Goal: Information Seeking & Learning: Learn about a topic

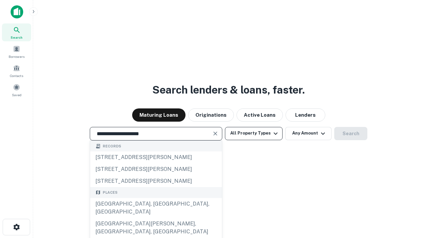
click at [156, 218] on div "[GEOGRAPHIC_DATA], [GEOGRAPHIC_DATA], [GEOGRAPHIC_DATA]" at bounding box center [156, 208] width 132 height 20
click at [254, 133] on button "All Property Types" at bounding box center [254, 133] width 58 height 13
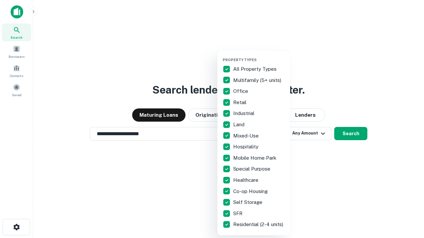
type input "**********"
click at [259, 56] on button "button" at bounding box center [258, 56] width 73 height 0
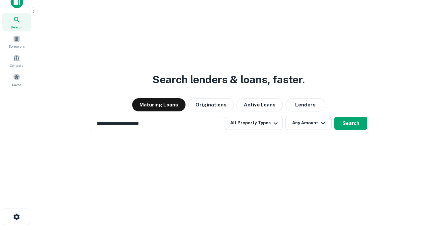
scroll to position [4, 80]
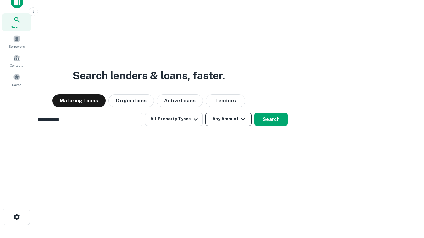
click at [205, 113] on button "Any Amount" at bounding box center [228, 119] width 46 height 13
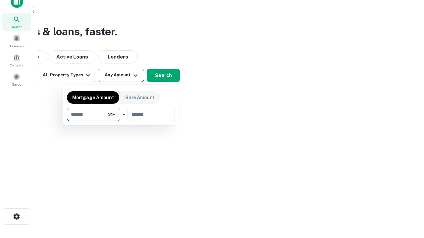
type input "*******"
click at [121, 121] on button "button" at bounding box center [121, 121] width 108 height 0
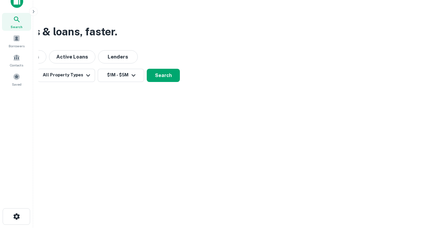
scroll to position [10, 0]
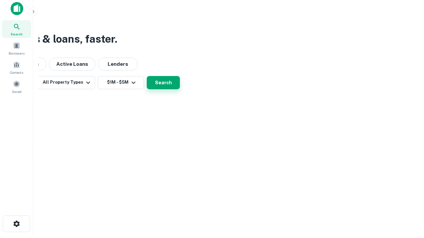
click at [180, 89] on button "Search" at bounding box center [163, 82] width 33 height 13
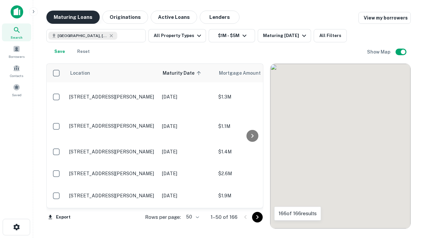
click at [73, 17] on button "Maturing Loans" at bounding box center [72, 17] width 53 height 13
